Goal: Navigation & Orientation: Find specific page/section

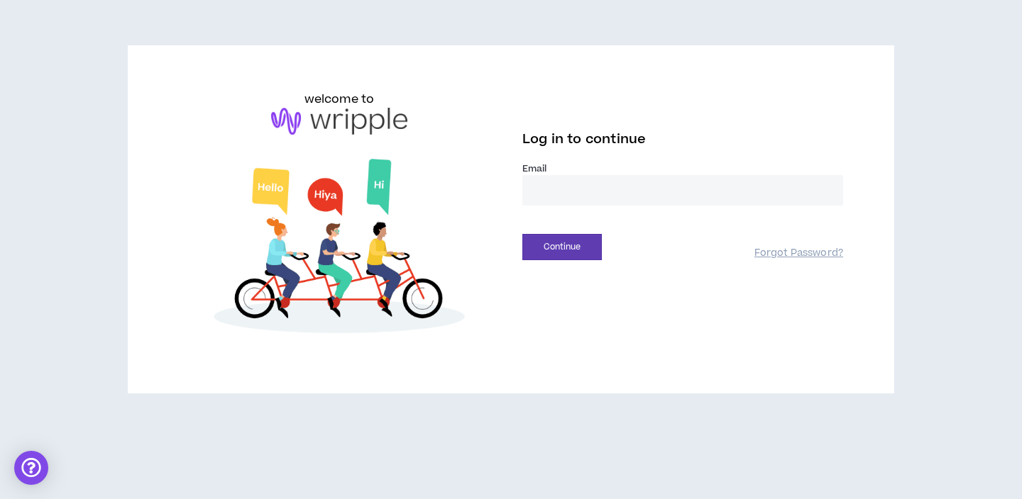
click at [636, 196] on input "email" at bounding box center [682, 190] width 321 height 31
type input "**********"
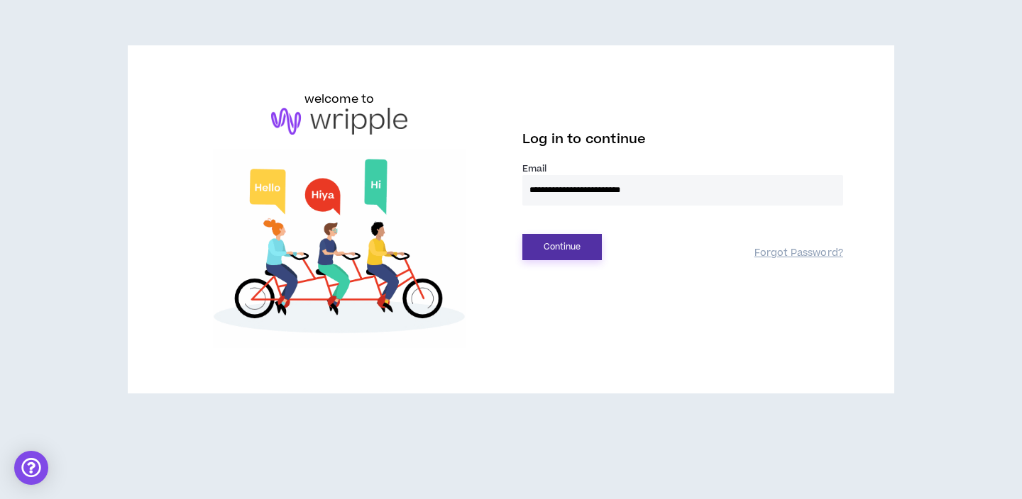
click at [563, 248] on button "Continue" at bounding box center [561, 247] width 79 height 26
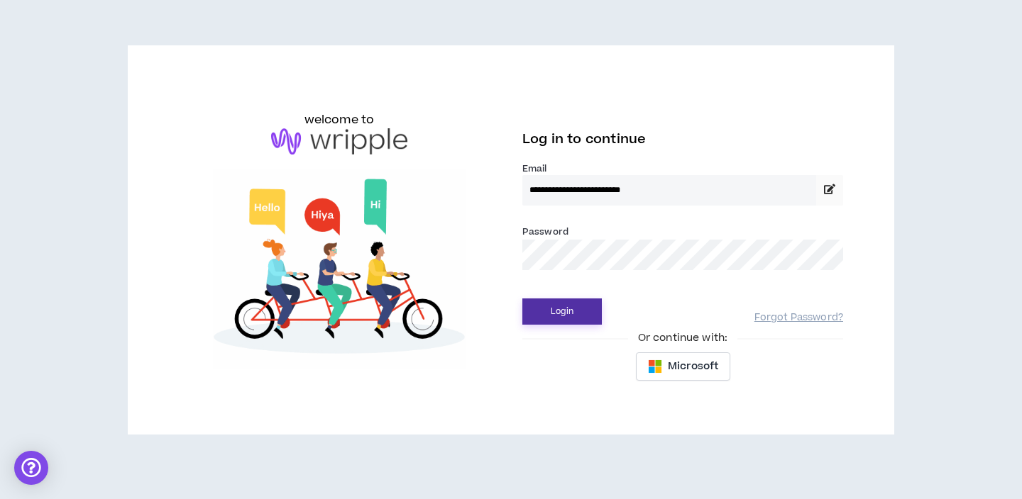
click at [569, 309] on button "Login" at bounding box center [561, 312] width 79 height 26
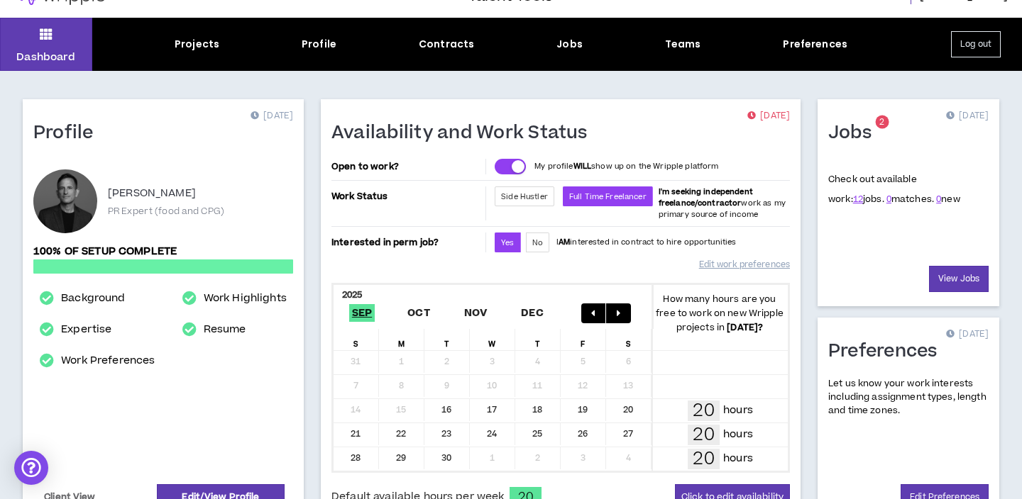
scroll to position [28, 0]
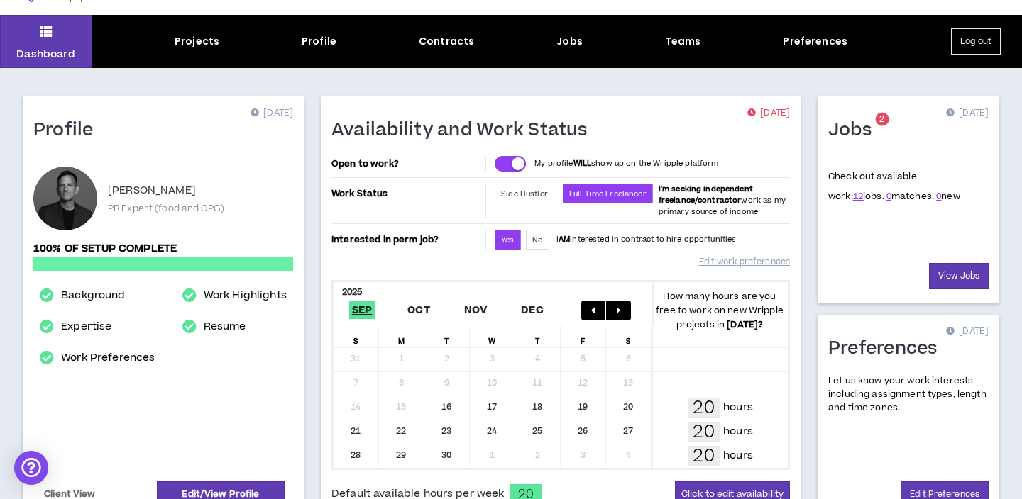
click at [198, 50] on div "Dashboard Projects Profile Contracts Jobs Teams Preferences Log out" at bounding box center [511, 41] width 1022 height 53
click at [200, 42] on div "Projects" at bounding box center [197, 41] width 45 height 15
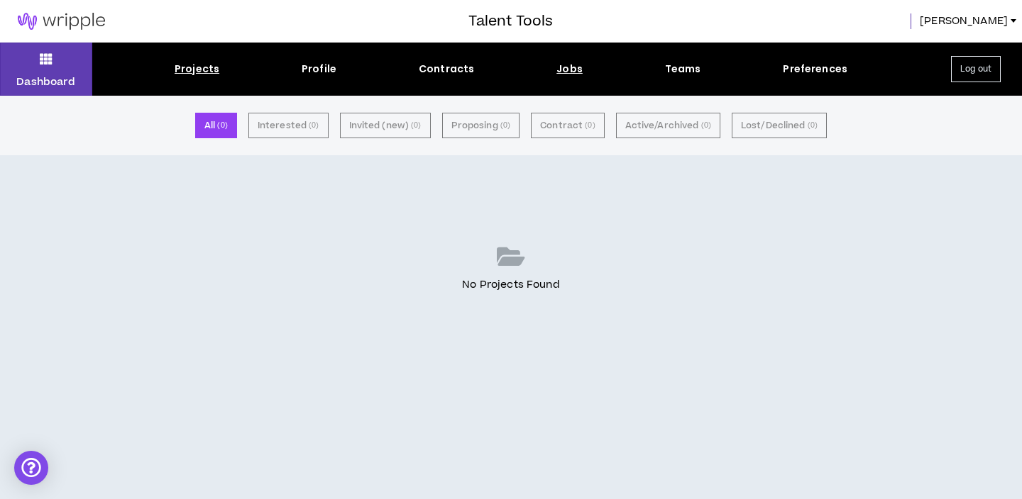
click at [575, 72] on div "Jobs" at bounding box center [569, 69] width 26 height 15
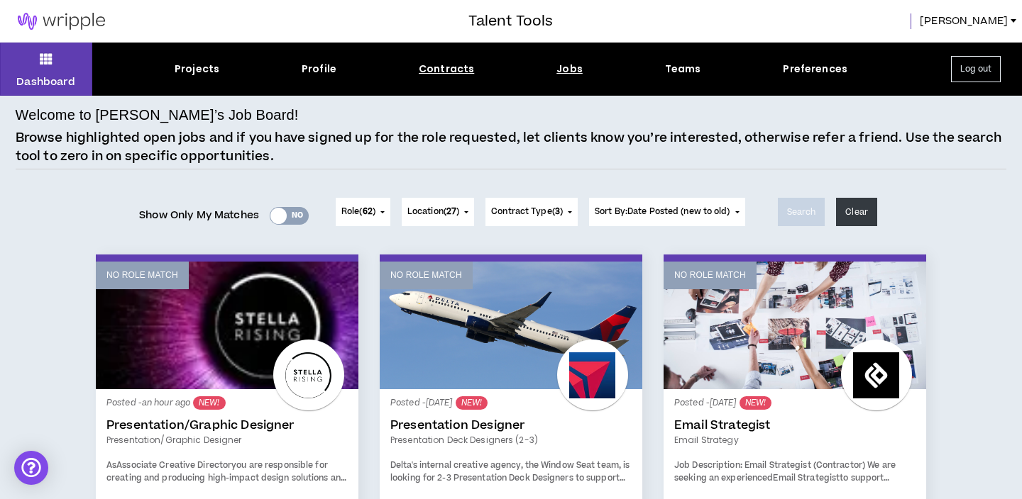
click at [452, 74] on div "Contracts" at bounding box center [446, 69] width 55 height 15
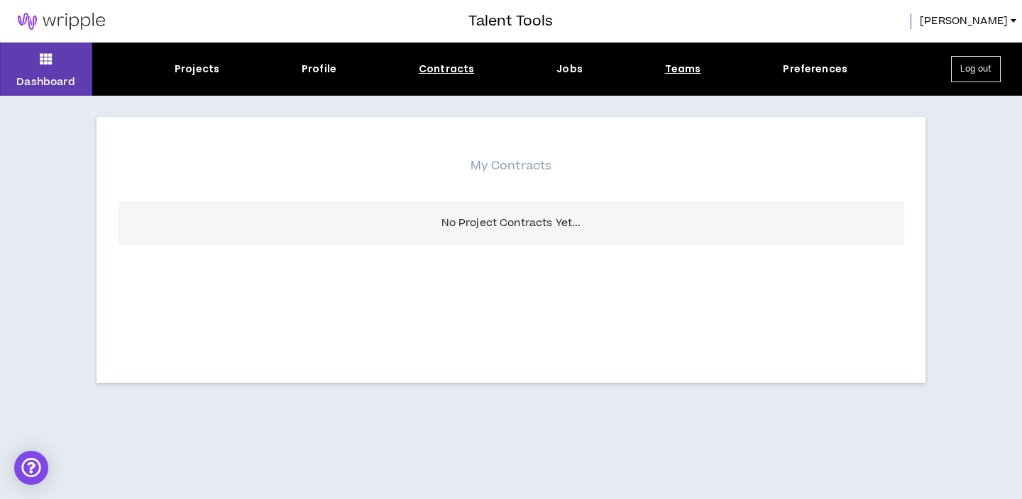
click at [680, 71] on div "Teams" at bounding box center [683, 69] width 36 height 15
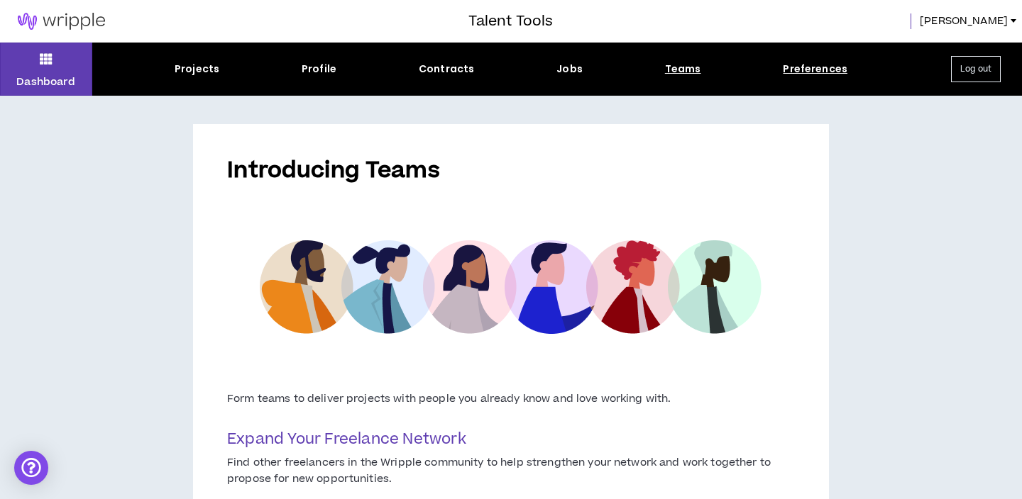
click at [807, 70] on div "Preferences" at bounding box center [815, 69] width 65 height 15
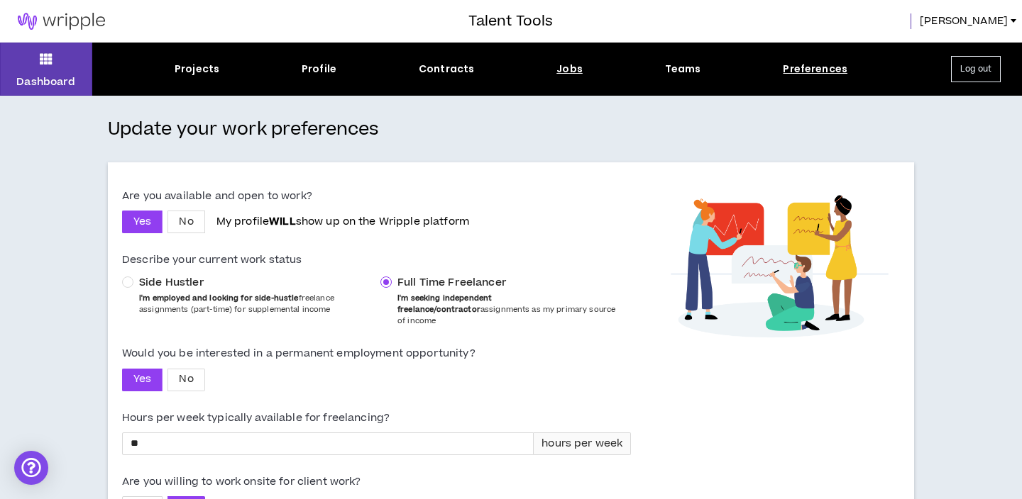
click at [575, 68] on div "Jobs" at bounding box center [569, 69] width 26 height 15
